Goal: Information Seeking & Learning: Learn about a topic

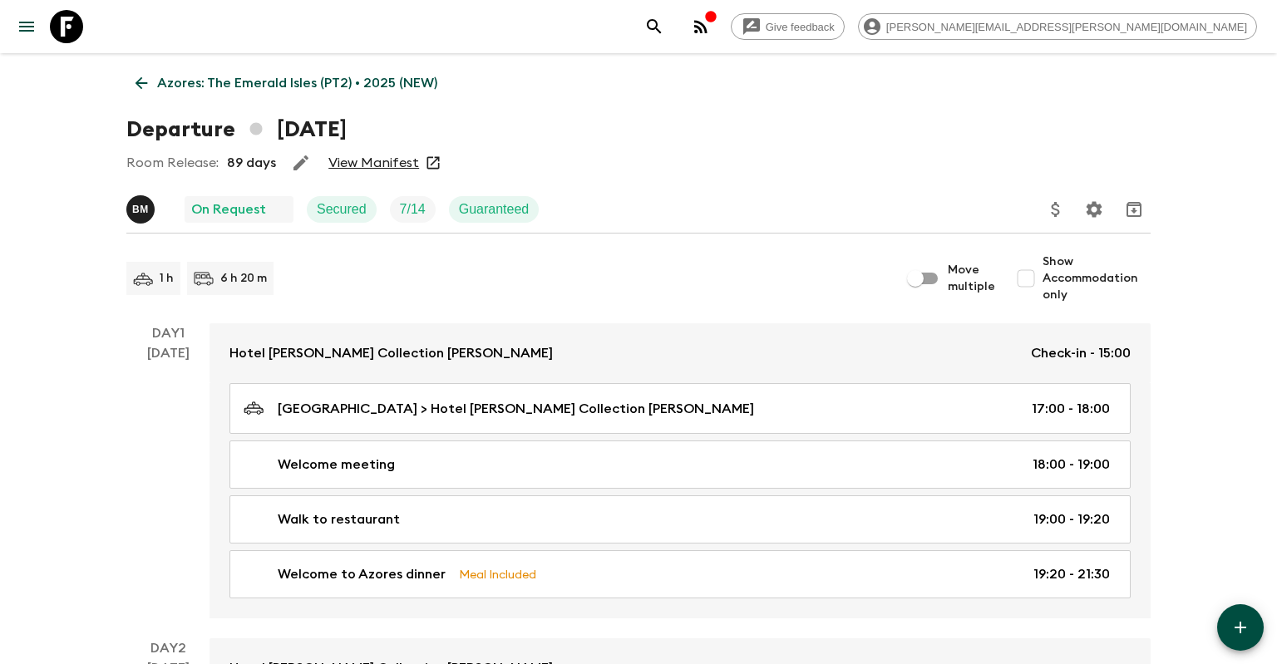
click at [333, 161] on link "View Manifest" at bounding box center [373, 163] width 91 height 17
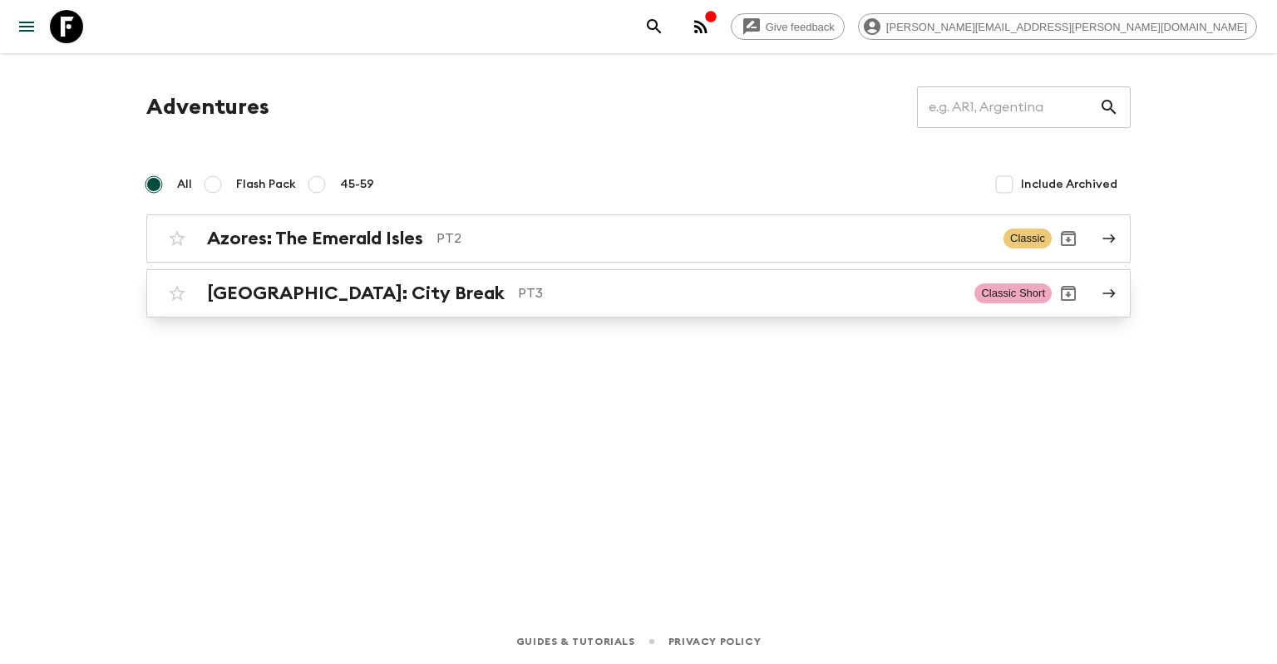
click at [518, 287] on p "PT3" at bounding box center [739, 293] width 443 height 20
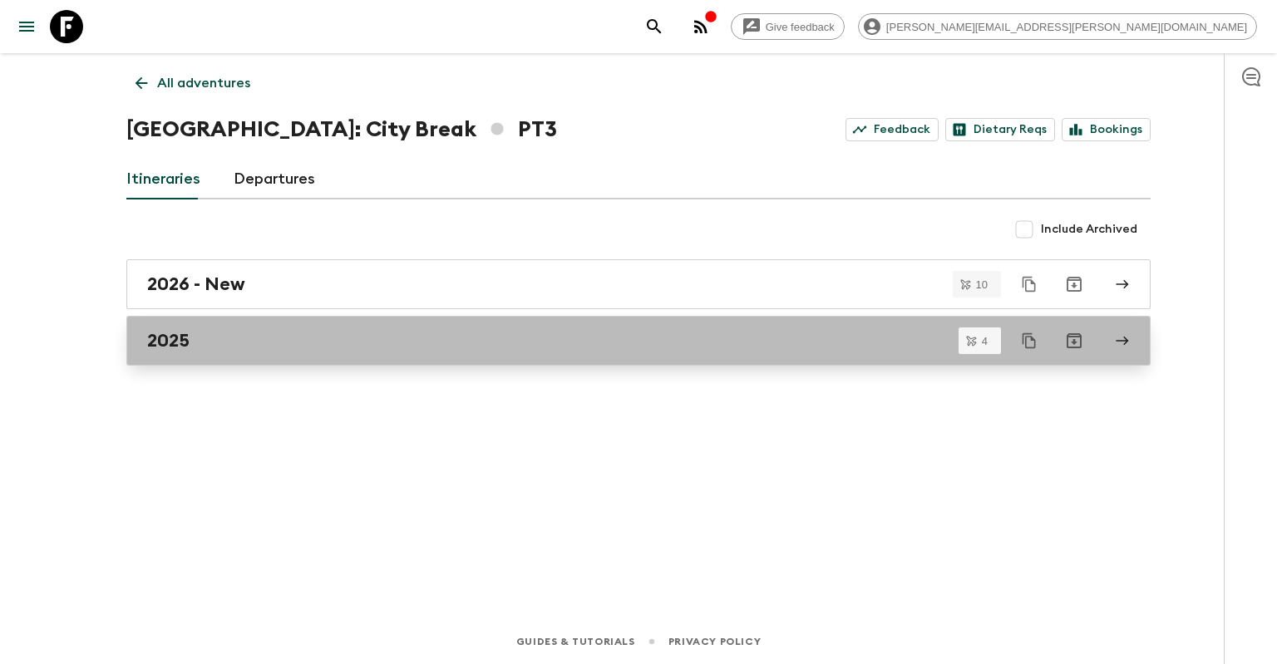
click at [441, 333] on div "2025" at bounding box center [622, 341] width 951 height 22
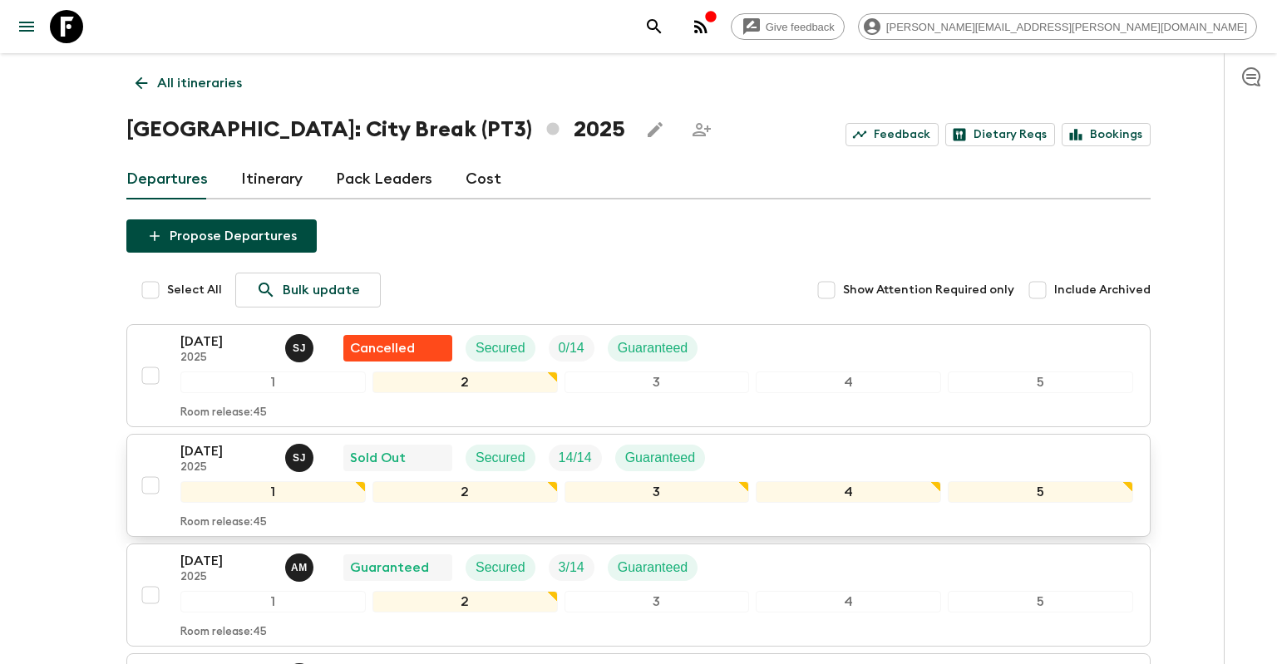
click at [252, 455] on p "14 Oct 2025" at bounding box center [225, 451] width 91 height 20
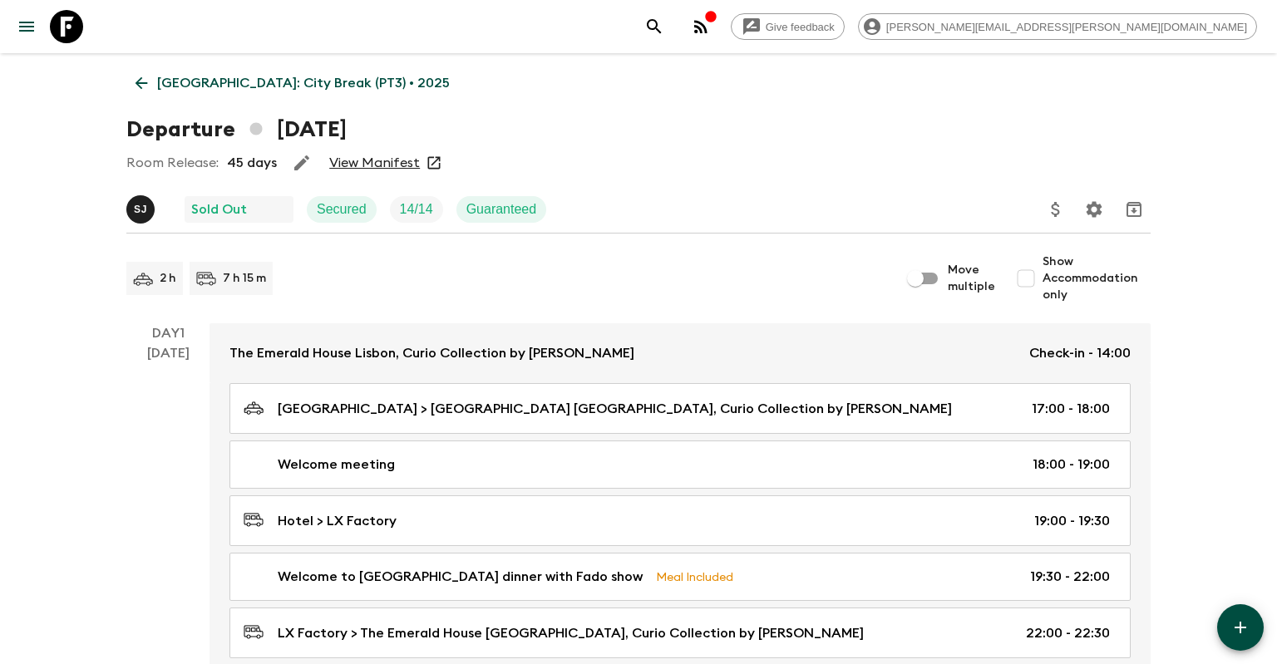
click at [392, 161] on link "View Manifest" at bounding box center [374, 163] width 91 height 17
click at [138, 86] on icon at bounding box center [141, 83] width 12 height 12
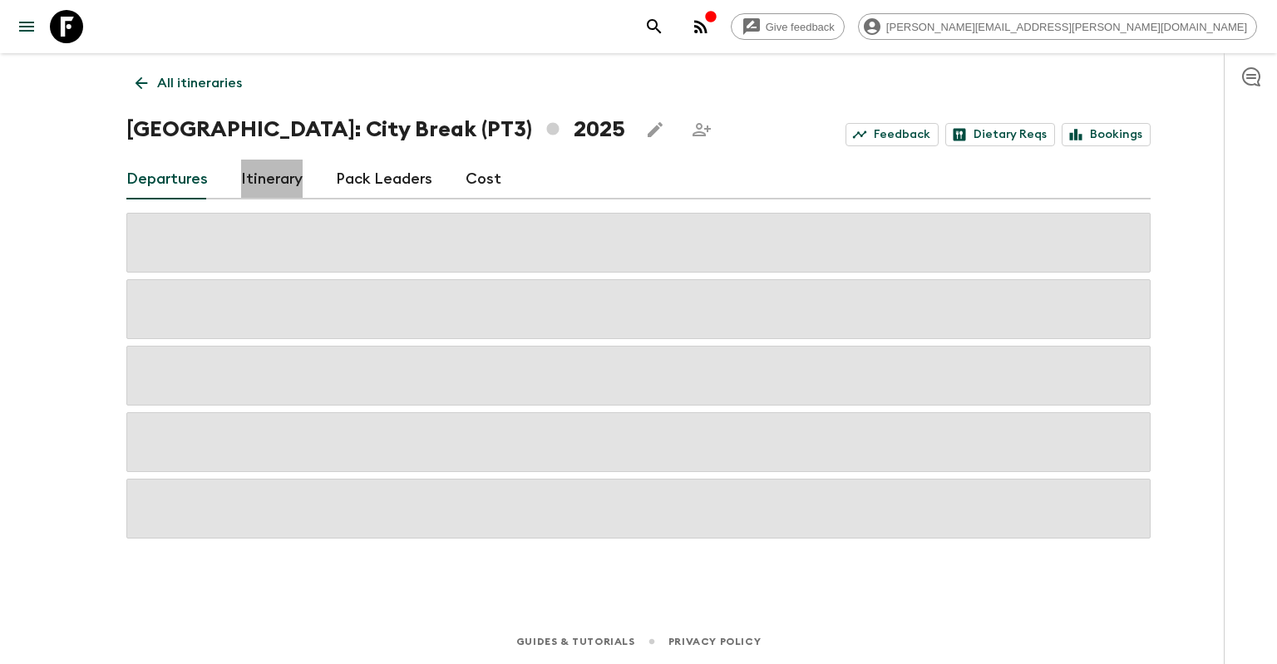
click at [287, 189] on link "Itinerary" at bounding box center [272, 180] width 62 height 40
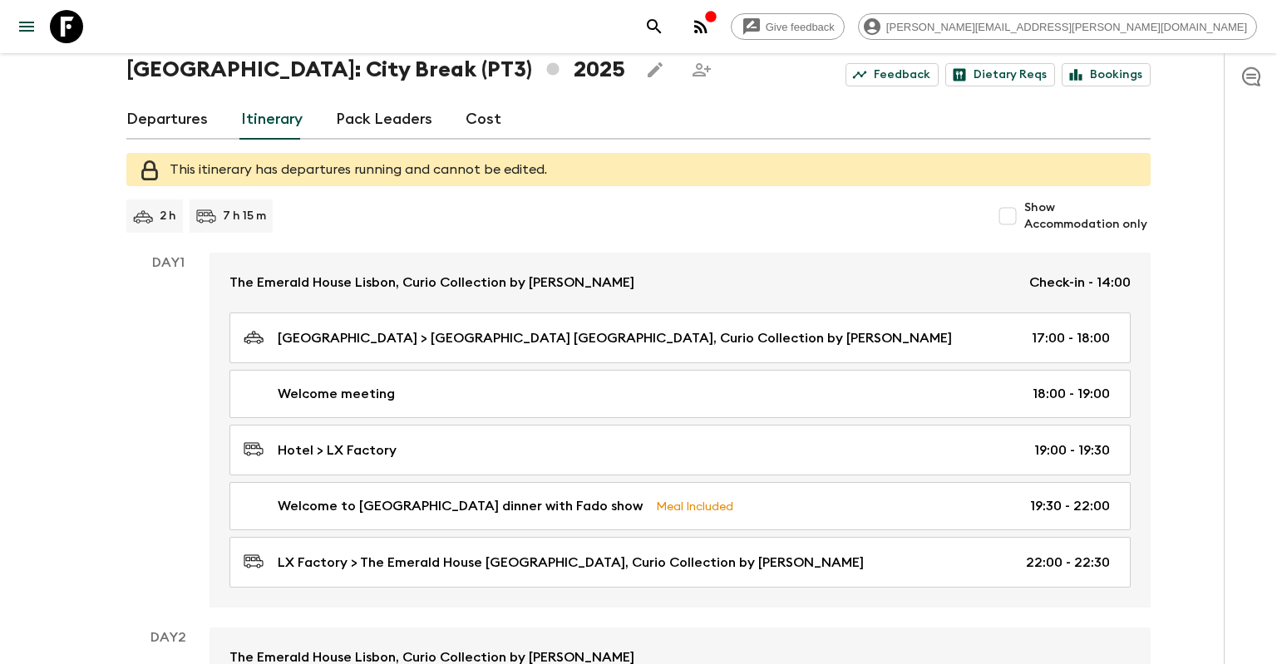
scroll to position [87, 0]
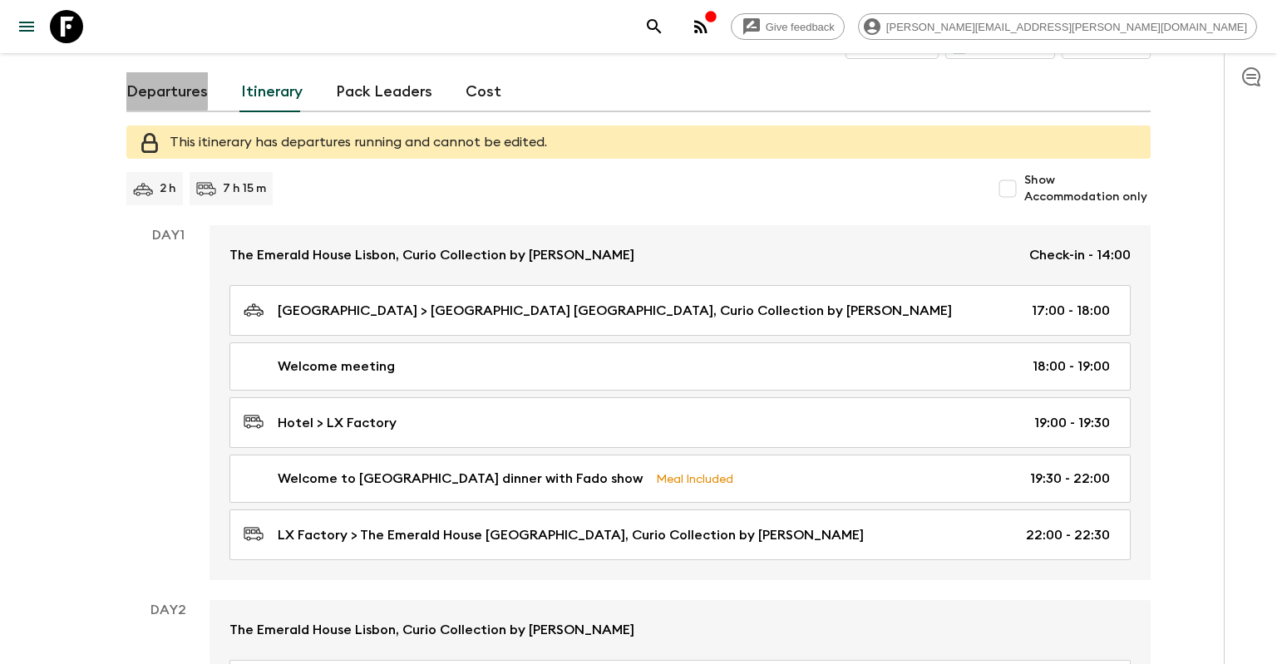
click at [155, 89] on link "Departures" at bounding box center [166, 92] width 81 height 40
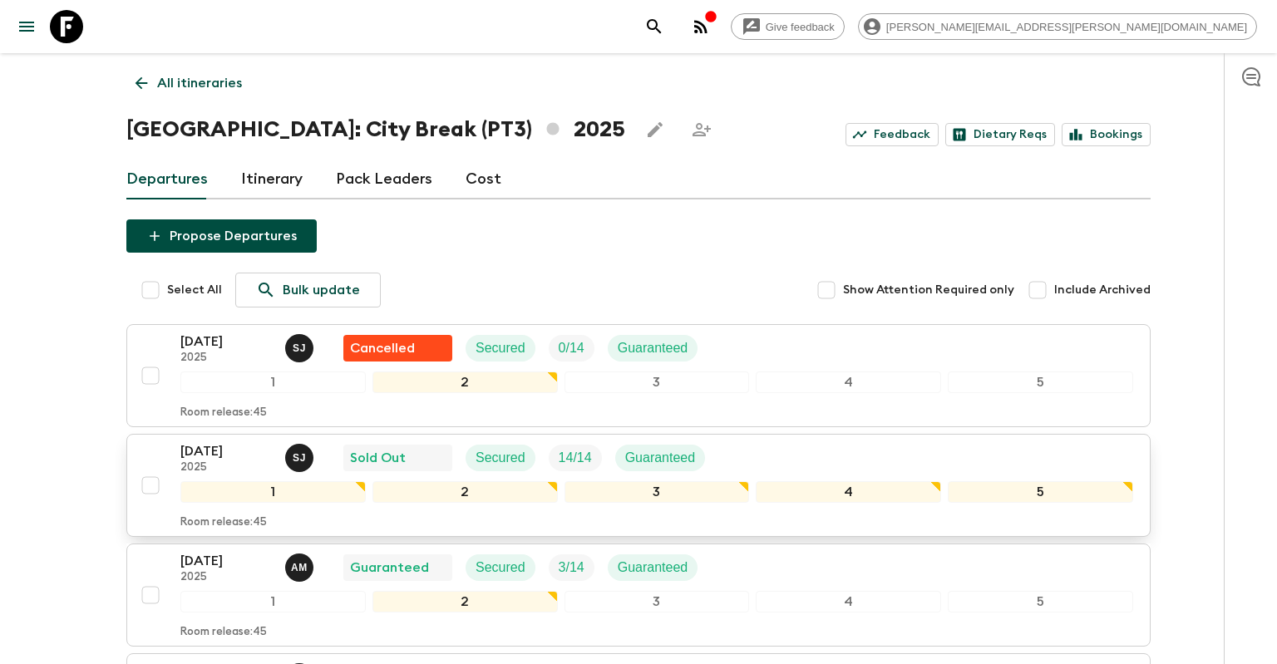
scroll to position [87, 0]
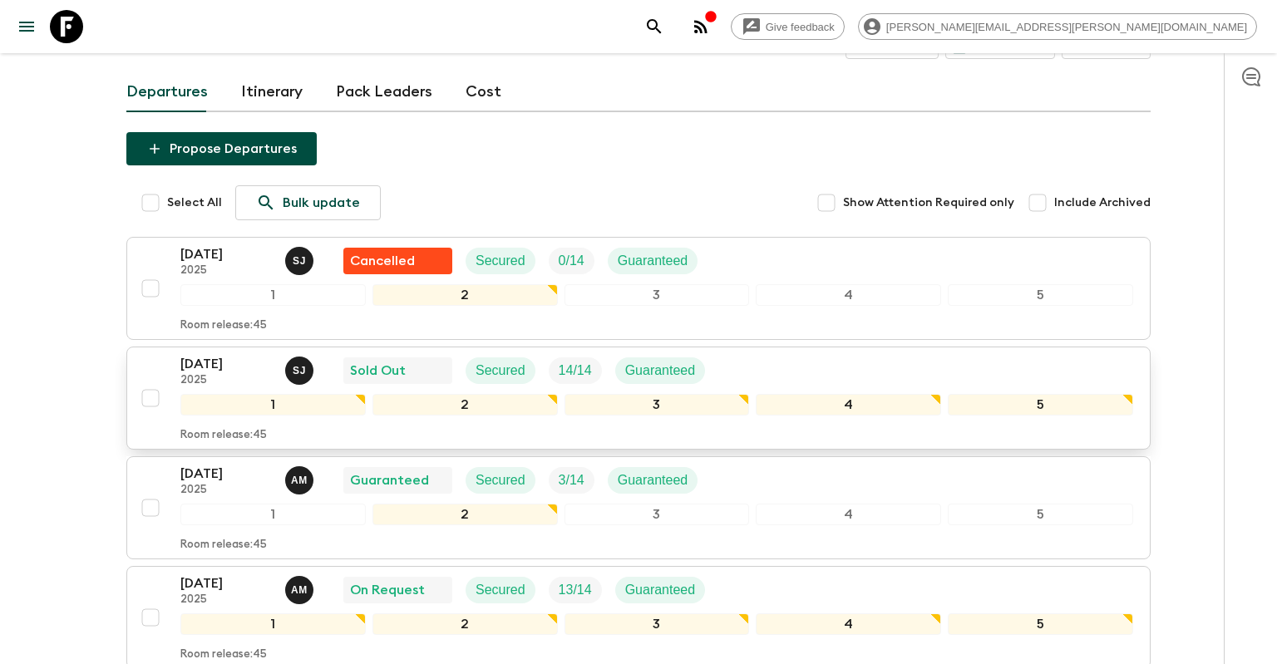
click at [214, 372] on p "14 Oct 2025" at bounding box center [225, 364] width 91 height 20
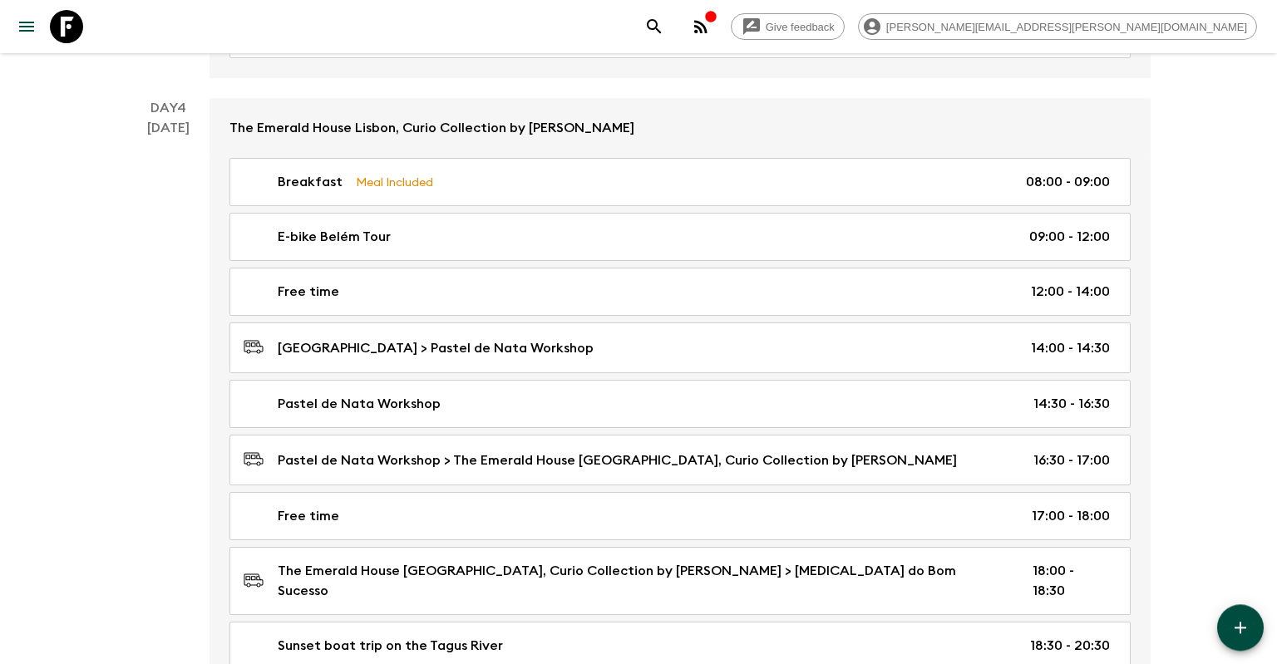
scroll to position [1756, 0]
